Goal: Task Accomplishment & Management: Manage account settings

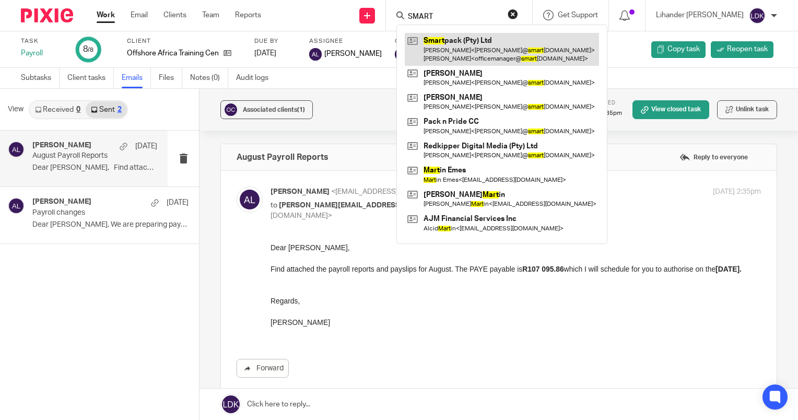
type input "SMART"
click at [476, 40] on link at bounding box center [502, 49] width 194 height 32
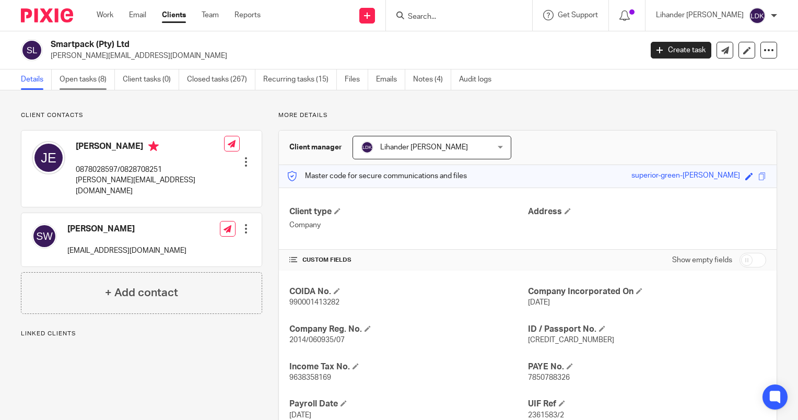
click at [91, 78] on link "Open tasks (8)" at bounding box center [87, 79] width 55 height 20
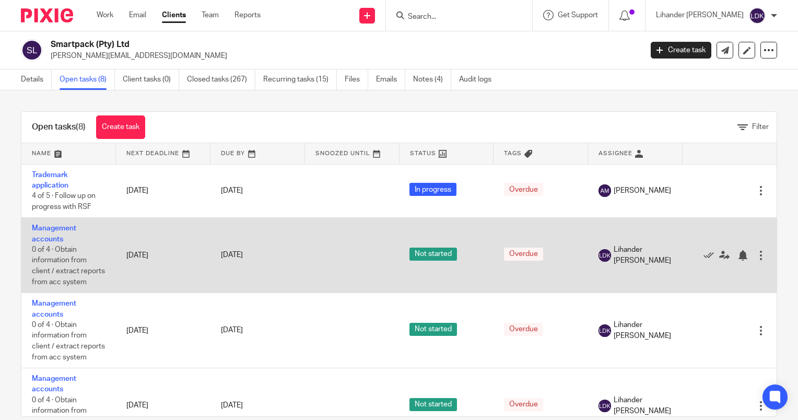
scroll to position [52, 0]
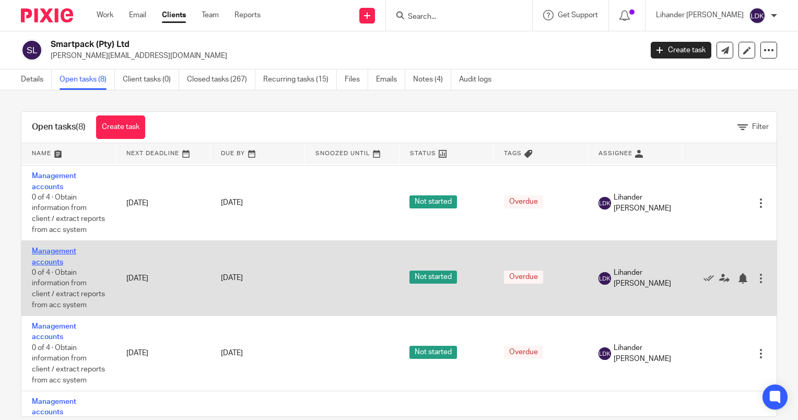
drag, startPoint x: 54, startPoint y: 269, endPoint x: 45, endPoint y: 265, distance: 9.8
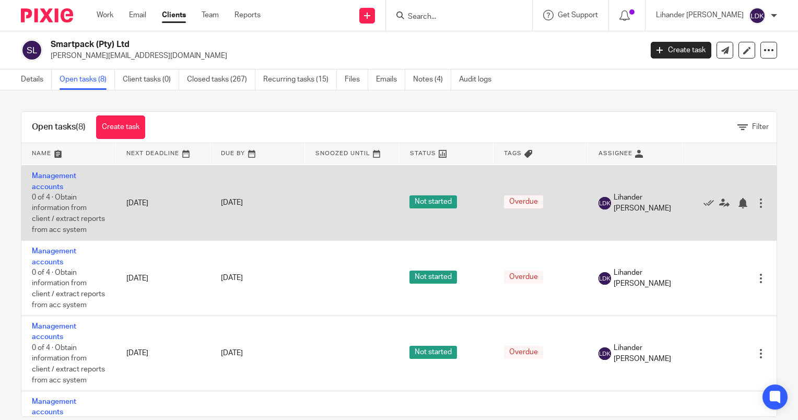
drag, startPoint x: 49, startPoint y: 349, endPoint x: 264, endPoint y: 251, distance: 236.0
click at [264, 241] on td "16 Apr 2025" at bounding box center [257, 203] width 95 height 75
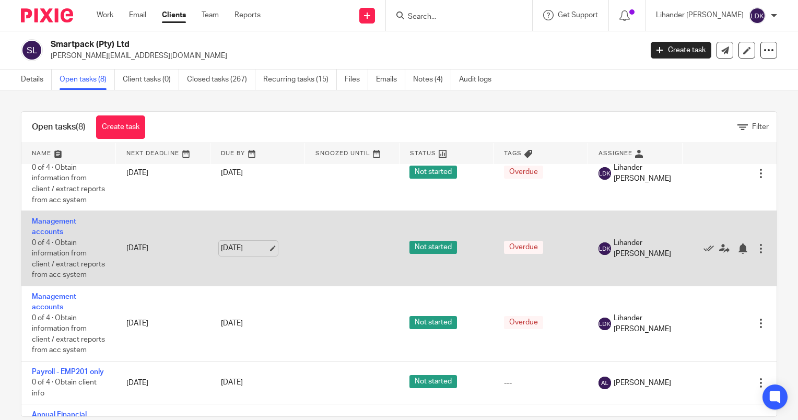
scroll to position [209, 0]
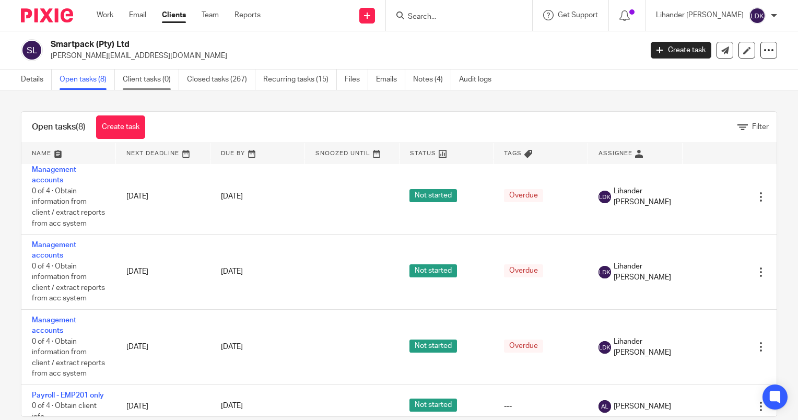
click at [152, 76] on link "Client tasks (0)" at bounding box center [151, 79] width 56 height 20
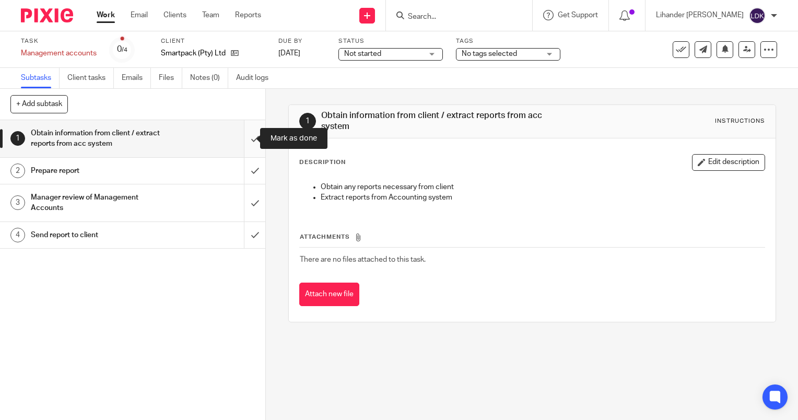
click at [239, 136] on input "submit" at bounding box center [132, 138] width 265 height 37
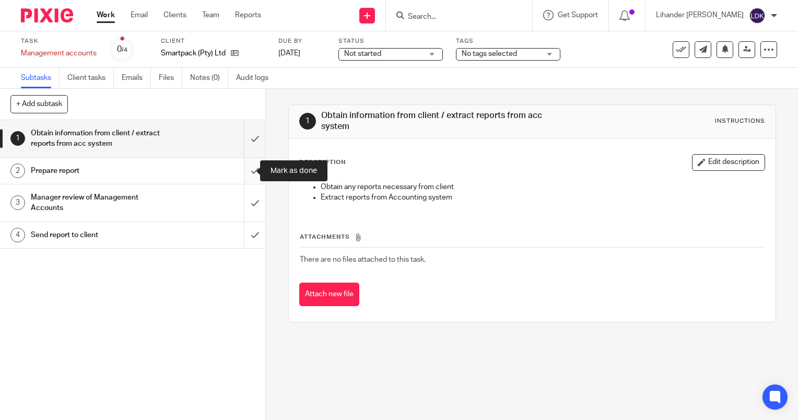
click at [242, 169] on input "submit" at bounding box center [132, 171] width 265 height 26
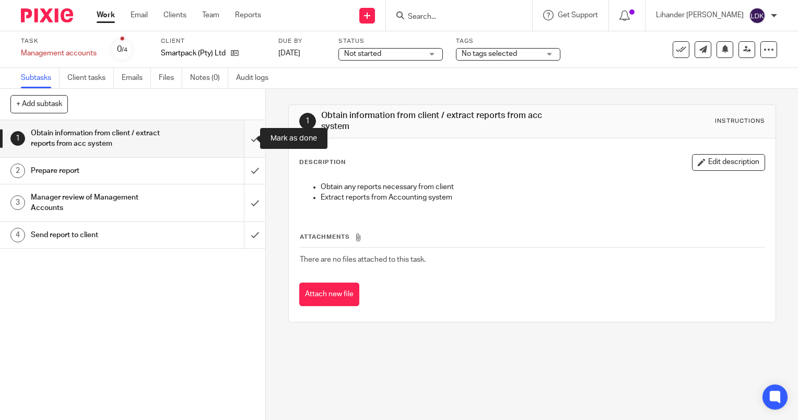
click at [244, 135] on input "submit" at bounding box center [132, 138] width 265 height 37
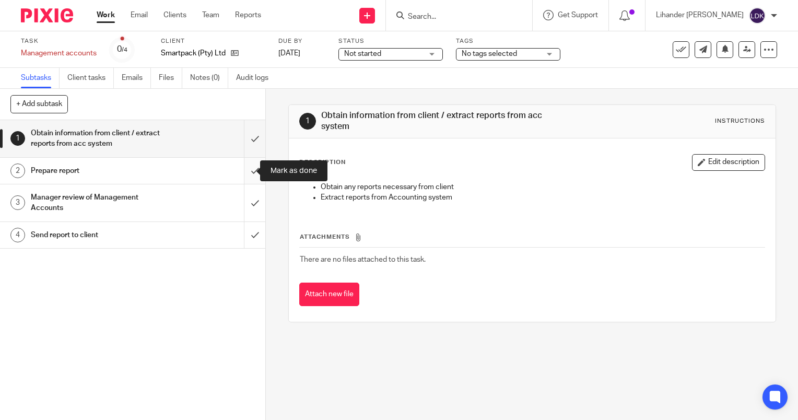
click at [245, 175] on input "submit" at bounding box center [132, 171] width 265 height 26
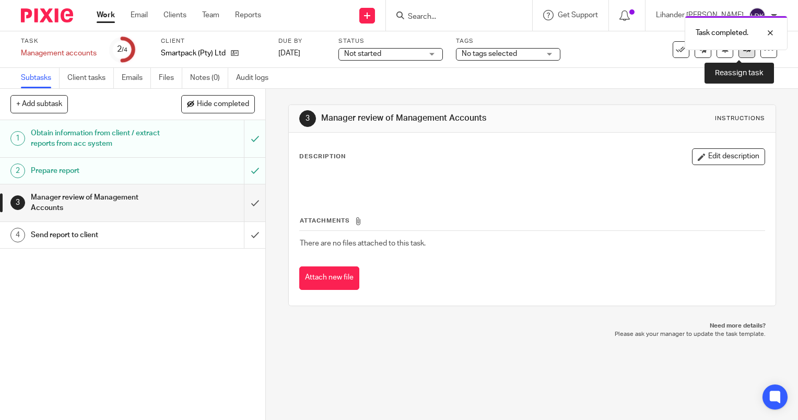
click at [743, 52] on link at bounding box center [746, 49] width 17 height 17
click at [742, 44] on link at bounding box center [746, 49] width 17 height 17
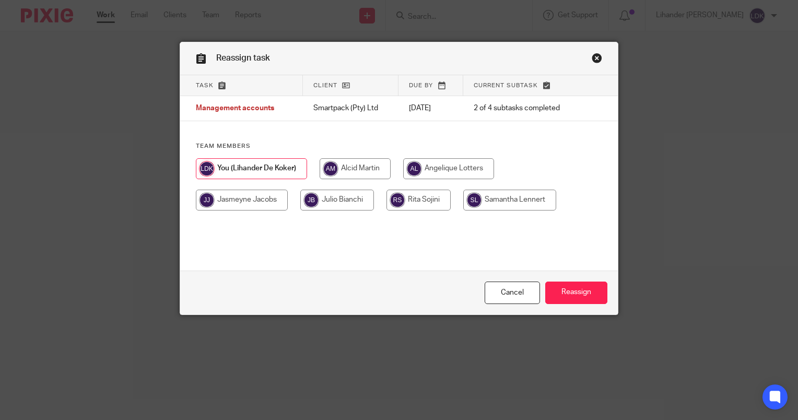
click at [330, 173] on input "radio" at bounding box center [355, 168] width 71 height 21
radio input "true"
click at [568, 296] on input "Reassign" at bounding box center [576, 292] width 62 height 22
click at [361, 171] on input "radio" at bounding box center [355, 168] width 71 height 21
radio input "true"
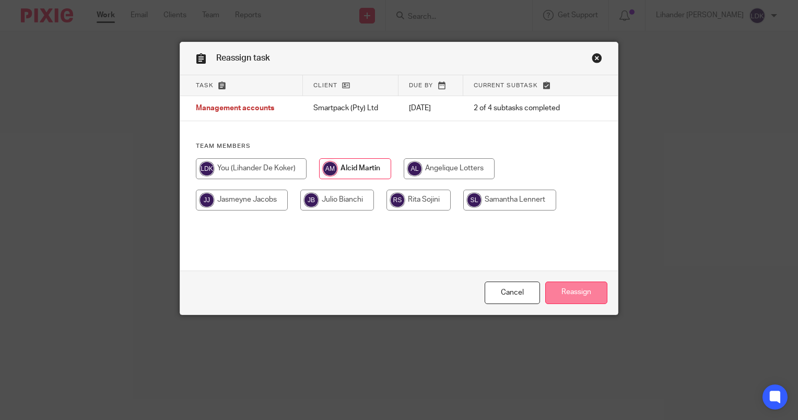
click at [564, 292] on input "Reassign" at bounding box center [576, 292] width 62 height 22
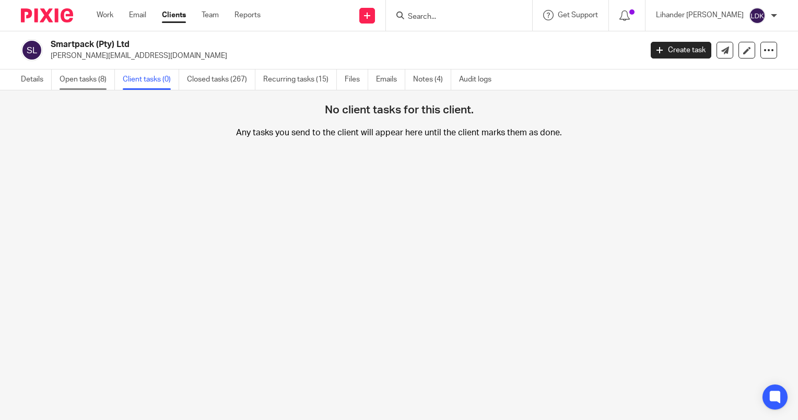
click at [92, 78] on link "Open tasks (8)" at bounding box center [87, 79] width 55 height 20
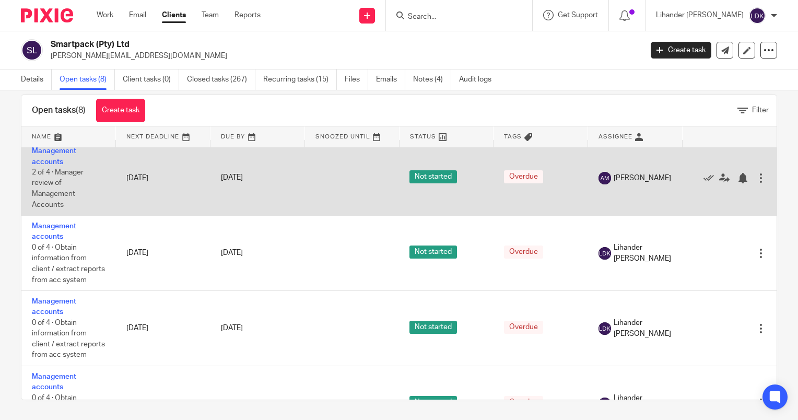
scroll to position [157, 0]
